Goal: Use online tool/utility: Utilize a website feature to perform a specific function

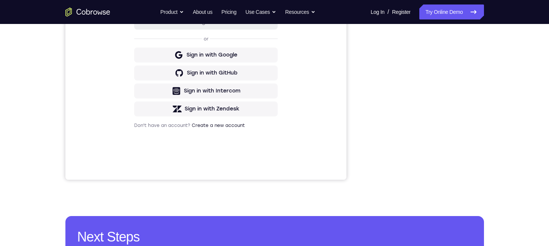
scroll to position [155, 0]
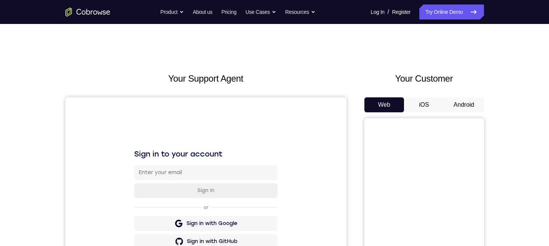
click at [427, 103] on button "iOS" at bounding box center [424, 104] width 40 height 15
click at [464, 101] on button "Android" at bounding box center [464, 104] width 40 height 15
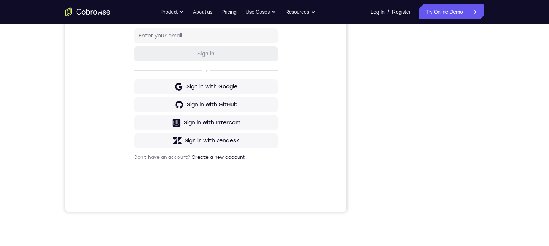
scroll to position [138, 0]
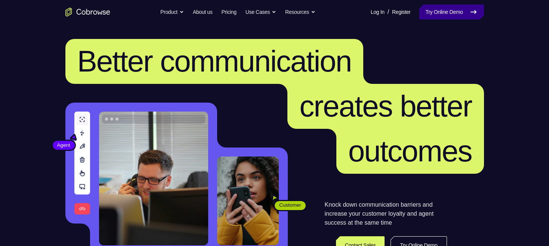
click at [461, 12] on link "Try Online Demo" at bounding box center [451, 11] width 64 height 15
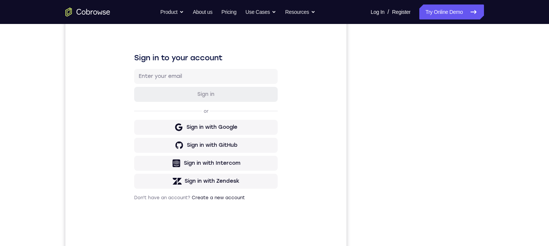
scroll to position [104, 0]
